Goal: Task Accomplishment & Management: Complete application form

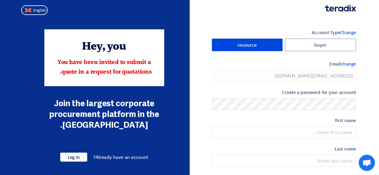
type input "+91 568318369"
click at [310, 98] on div "Create a password for your account" at bounding box center [284, 99] width 144 height 21
click at [309, 111] on form "Account Type Change buyer resource Email change anjala.johnmathew@crestecert.co…" at bounding box center [284, 131] width 144 height 204
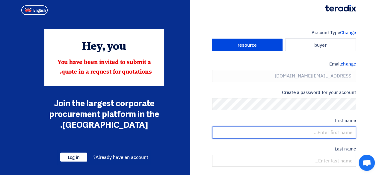
click at [313, 130] on input "text" at bounding box center [284, 133] width 144 height 12
type input "Anjala"
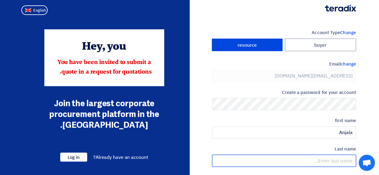
click at [319, 162] on input "text" at bounding box center [284, 161] width 144 height 12
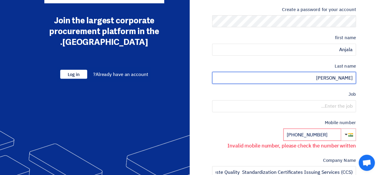
scroll to position [84, 0]
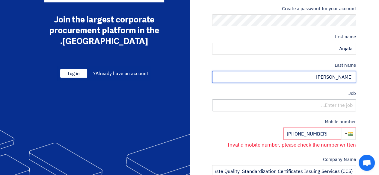
type input "[PERSON_NAME]"
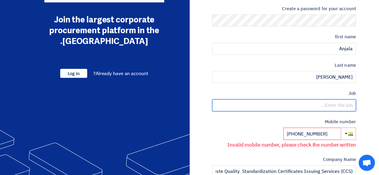
click at [332, 102] on input "text" at bounding box center [284, 106] width 144 height 12
type input "Director"
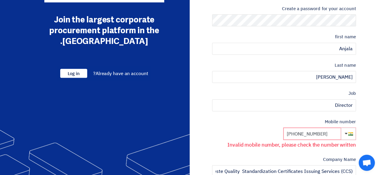
click at [327, 132] on input "+91 568318369" at bounding box center [313, 134] width 58 height 12
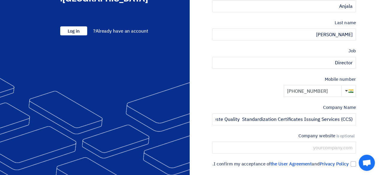
scroll to position [160, 0]
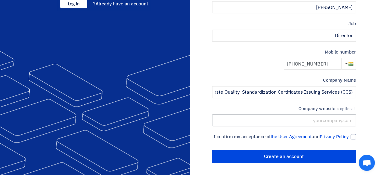
type input "[PHONE_NUMBER]"
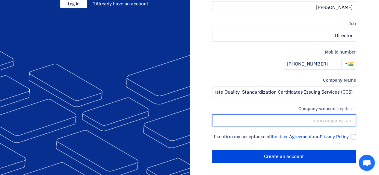
click at [315, 117] on input "text" at bounding box center [284, 121] width 144 height 12
type input "[DOMAIN_NAME]"
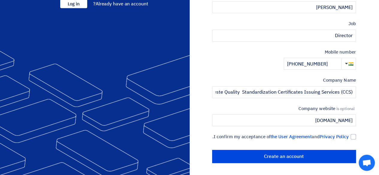
click at [356, 130] on div "Account Type Change buyer resource Email change anjala.johnmathew@crestecert.co…" at bounding box center [275, 20] width 171 height 288
click at [355, 134] on div at bounding box center [353, 136] width 5 height 5
click at [349, 134] on input "I confirm my acceptance of the User Agreement and Privacy Policy ." at bounding box center [277, 140] width 144 height 12
checkbox input "true"
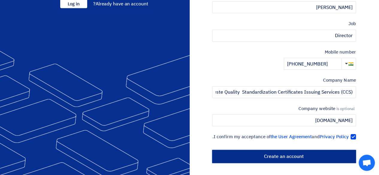
click at [298, 155] on input "Create an account" at bounding box center [284, 156] width 144 height 13
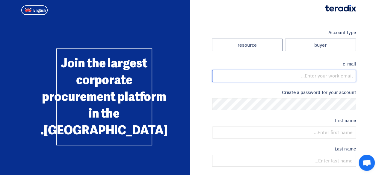
click at [339, 73] on input "email" at bounding box center [284, 76] width 144 height 12
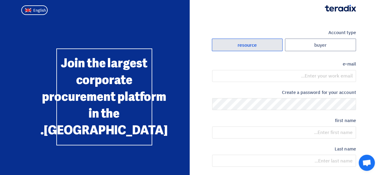
click at [262, 46] on label "resource" at bounding box center [247, 45] width 71 height 13
click at [262, 46] on input "resource" at bounding box center [247, 45] width 70 height 12
radio input "true"
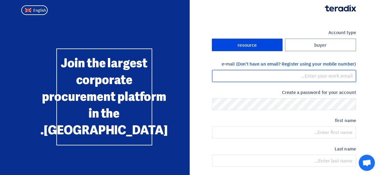
click at [283, 81] on input "email" at bounding box center [284, 76] width 144 height 12
type input "[EMAIL_ADDRESS][DOMAIN_NAME]"
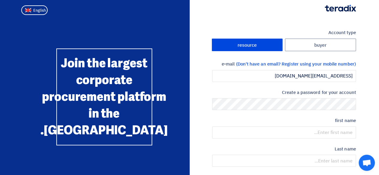
click at [293, 110] on form "Account type buyer resource e-mail (Don't have an email? Register using your mo…" at bounding box center [284, 126] width 144 height 194
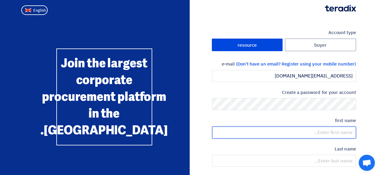
click at [296, 129] on input "text" at bounding box center [284, 133] width 144 height 12
type input "Anjala"
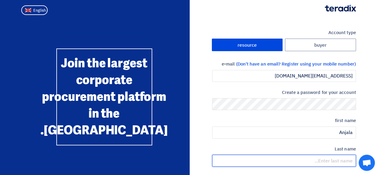
click at [302, 159] on input "text" at bounding box center [284, 161] width 144 height 12
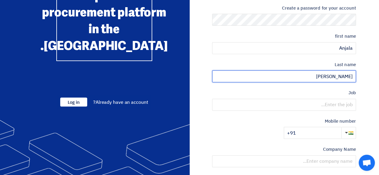
scroll to position [120, 0]
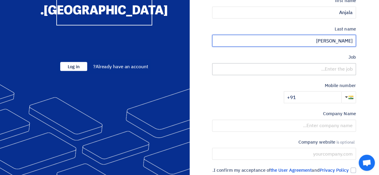
type input "[PERSON_NAME]"
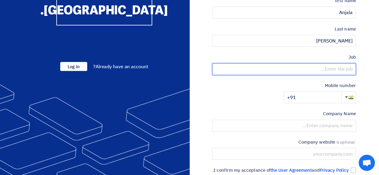
click at [322, 69] on input "text" at bounding box center [284, 69] width 144 height 12
type input "Director"
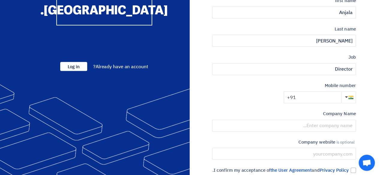
click at [317, 99] on input "+91" at bounding box center [313, 97] width 58 height 12
type input "[PHONE_NUMBER]"
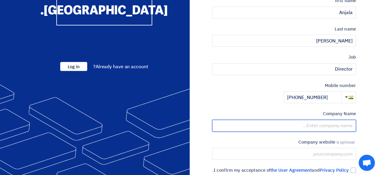
click at [312, 127] on input "text" at bounding box center [284, 126] width 144 height 12
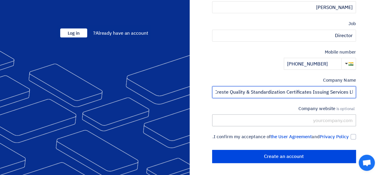
type input "Creste Quality & Standardization Certificates Issuing Services Llc"
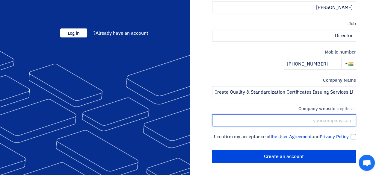
click at [316, 115] on input "text" at bounding box center [284, 121] width 144 height 12
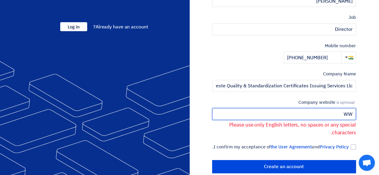
type input "W"
type input "www"
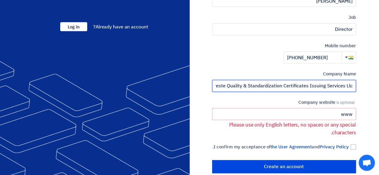
click at [354, 87] on input "Creste Quality & Standardization Certificates Issuing Services Llc" at bounding box center [284, 86] width 144 height 12
click at [215, 85] on input "Creste Quality & Standardization Certificates Issuing Services Llc" at bounding box center [284, 86] width 144 height 12
drag, startPoint x: 355, startPoint y: 87, endPoint x: 347, endPoint y: 83, distance: 8.9
click at [347, 83] on input "CCCCreste Quality & Standardization Certificates Issuing Services Llc" at bounding box center [284, 86] width 144 height 12
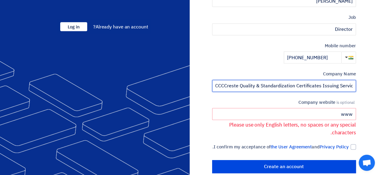
click at [227, 85] on input "CCCCreste Quality & Standardization Certificates Issuing Services" at bounding box center [284, 86] width 144 height 12
type input "Creste Quality & Standardization Certificates Issuing Services"
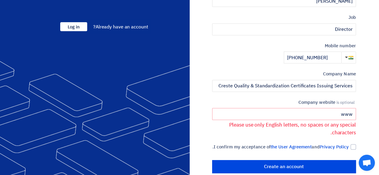
click at [250, 106] on div "Company website is optional www Please use only English letters, no spaces or a…" at bounding box center [284, 118] width 144 height 38
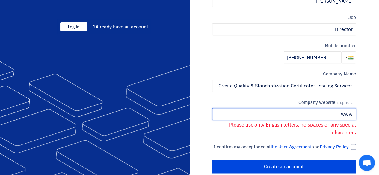
click at [285, 114] on input "www" at bounding box center [284, 114] width 144 height 12
click at [353, 112] on input "www" at bounding box center [284, 114] width 144 height 12
click at [339, 115] on input "www" at bounding box center [284, 114] width 144 height 12
type input "w"
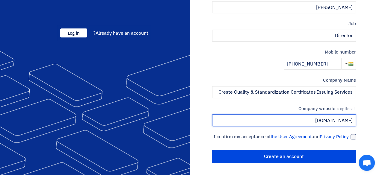
type input "[DOMAIN_NAME]"
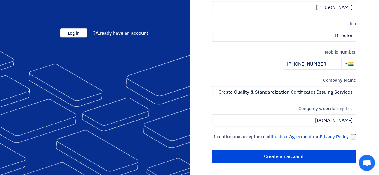
click at [353, 134] on div at bounding box center [353, 136] width 5 height 5
click at [349, 134] on input "I confirm my acceptance of the User Agreement and Privacy Policy ." at bounding box center [277, 140] width 144 height 12
checkbox input "true"
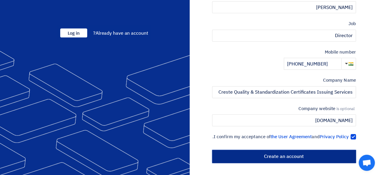
click at [305, 155] on input "Create an account" at bounding box center [284, 156] width 144 height 13
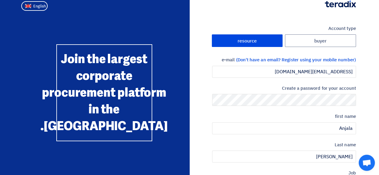
scroll to position [160, 0]
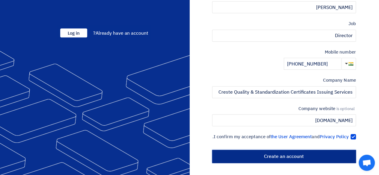
click at [278, 157] on input "Create an account" at bounding box center [284, 156] width 144 height 13
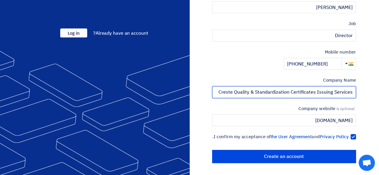
click at [352, 86] on input "Creste Quality & Standardization Certificates Issuing Services" at bounding box center [284, 92] width 144 height 12
click at [220, 87] on input "Creste Quality & Standardization Certificates Issuing Services" at bounding box center [284, 92] width 144 height 12
drag, startPoint x: 353, startPoint y: 84, endPoint x: 293, endPoint y: 87, distance: 59.4
click at [293, 87] on input "Creste Quality & Standardization Certificates Issuing Service" at bounding box center [284, 92] width 144 height 12
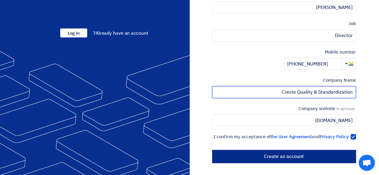
type input "Creste Quality & Standardization"
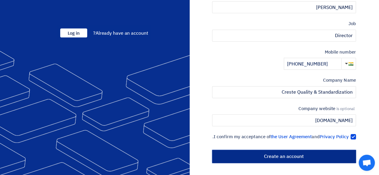
click at [301, 156] on input "Create an account" at bounding box center [284, 156] width 144 height 13
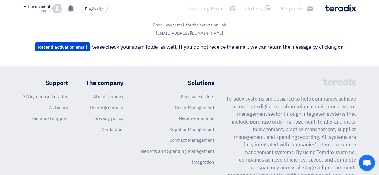
scroll to position [61, 0]
